Goal: Task Accomplishment & Management: Manage account settings

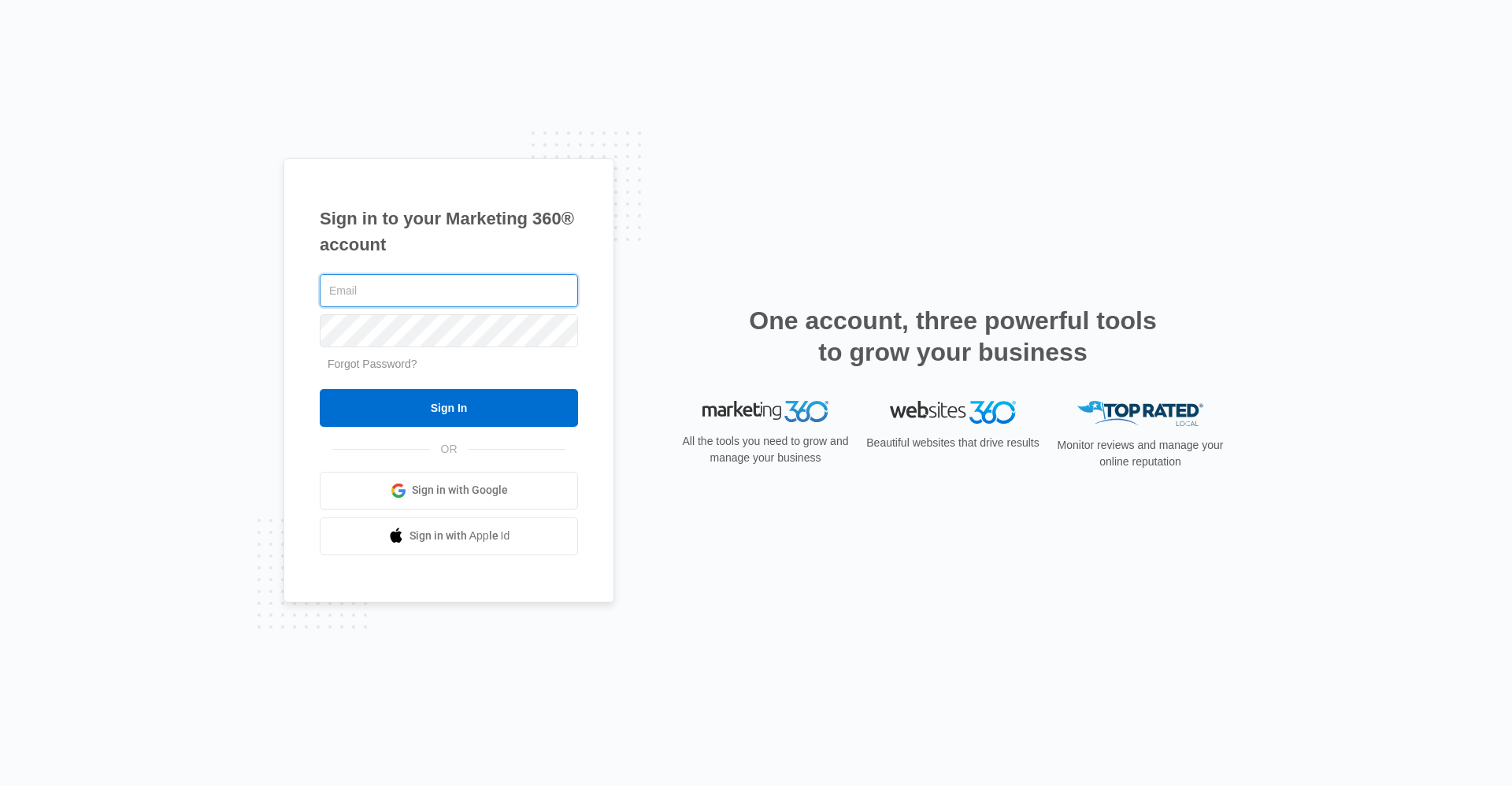
type input "[EMAIL_ADDRESS][DOMAIN_NAME]"
click at [815, 253] on div "Sign in to your Marketing 360® account [EMAIL_ADDRESS][DOMAIN_NAME] Forgot Pass…" at bounding box center [756, 393] width 1512 height 786
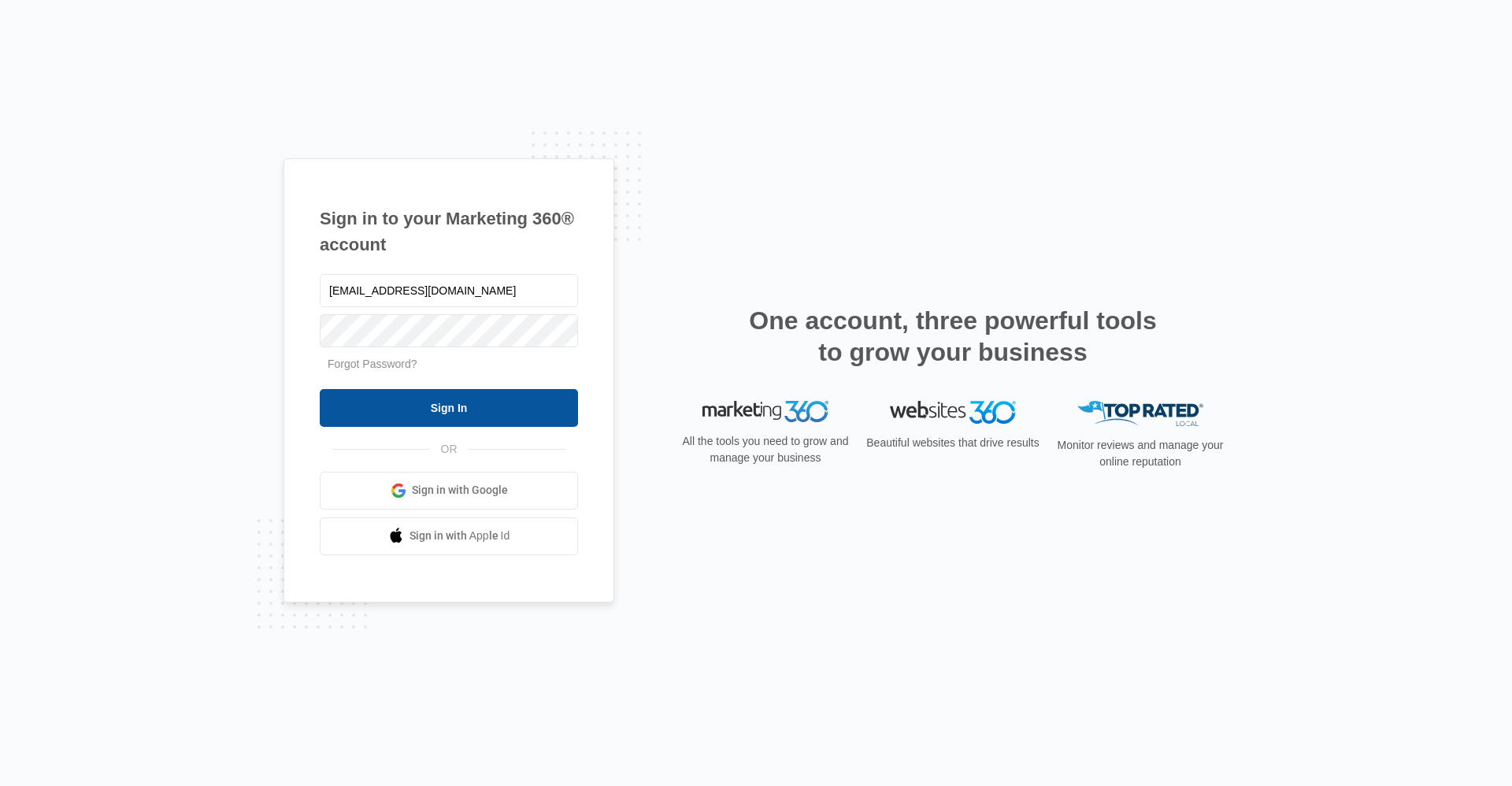
click at [511, 253] on input "Sign In" at bounding box center [449, 408] width 258 height 38
